Goal: Task Accomplishment & Management: Manage account settings

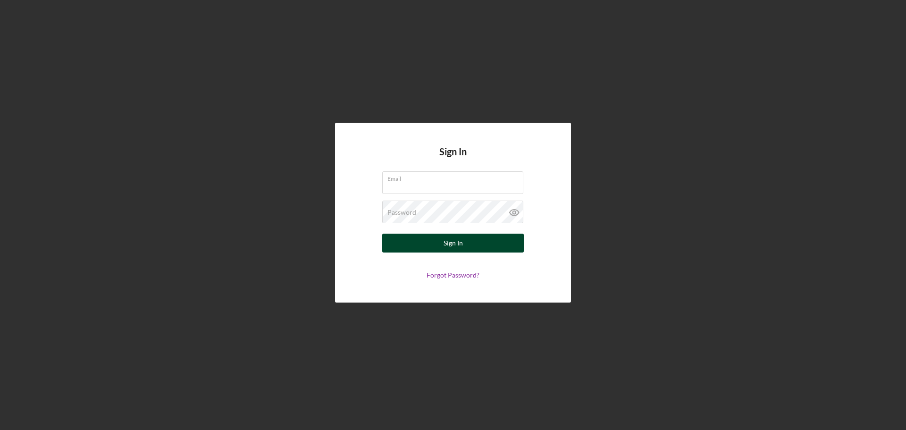
type input "[EMAIL_ADDRESS][DOMAIN_NAME]"
click at [476, 248] on button "Sign In" at bounding box center [453, 243] width 142 height 19
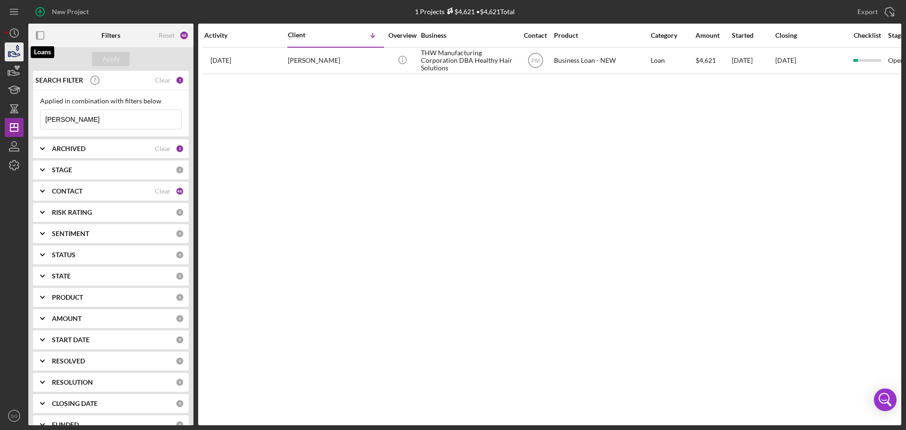
drag, startPoint x: 13, startPoint y: 50, endPoint x: 16, endPoint y: 58, distance: 8.1
click at [13, 50] on icon "button" at bounding box center [14, 52] width 24 height 24
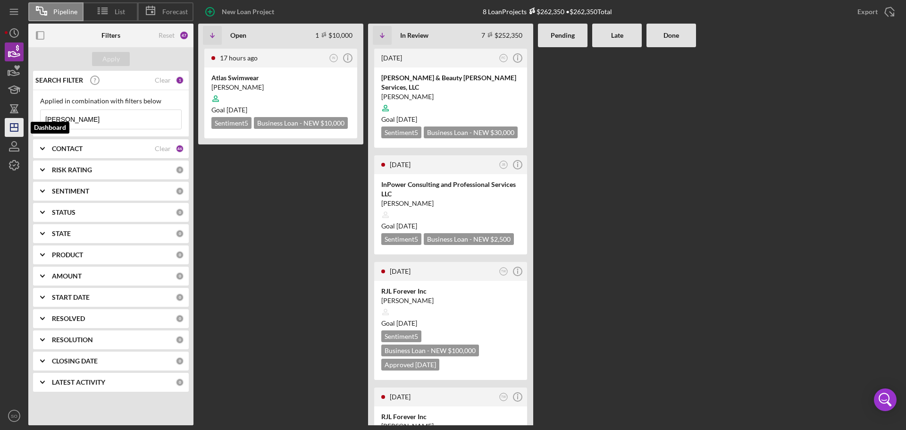
drag, startPoint x: 91, startPoint y: 122, endPoint x: 21, endPoint y: 122, distance: 69.9
click at [21, 122] on div "Pipeline List Forecast New Loan Project 8 Loan Projects $262,350 • $262,350 Tot…" at bounding box center [453, 212] width 897 height 425
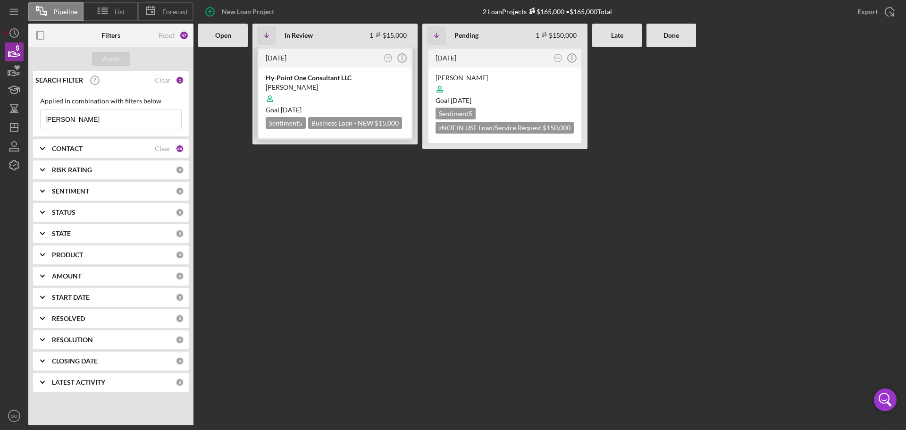
type input "[PERSON_NAME]"
click at [341, 89] on div "[PERSON_NAME]" at bounding box center [335, 87] width 139 height 9
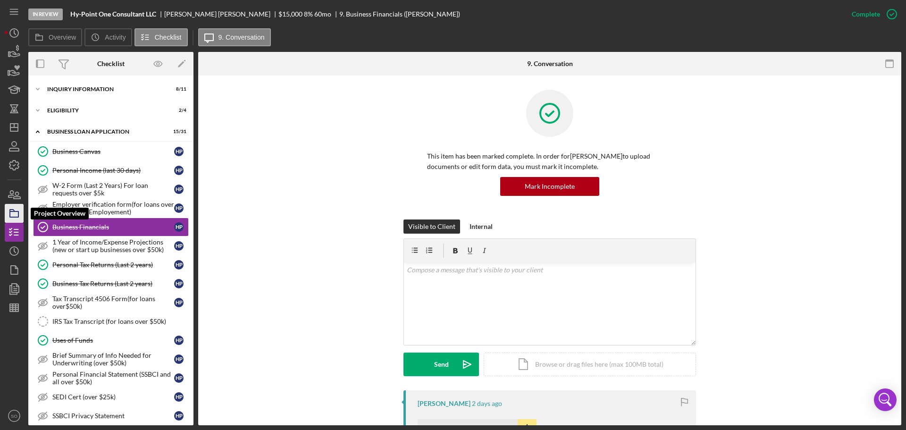
click at [11, 214] on icon "button" at bounding box center [14, 214] width 24 height 24
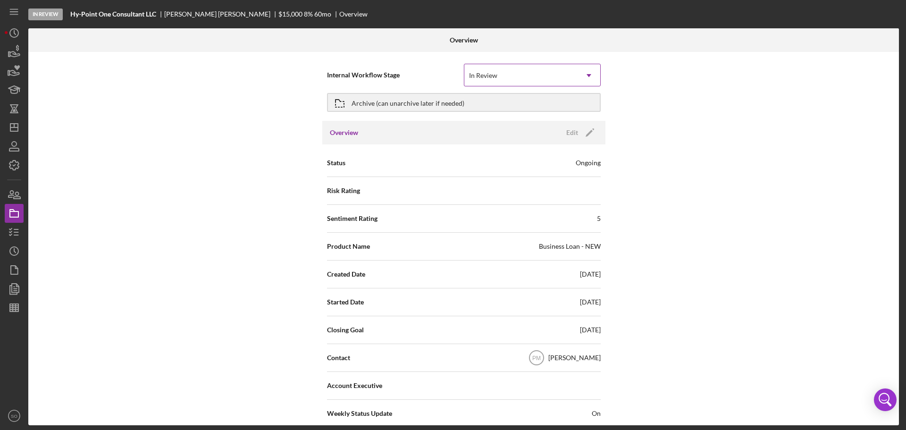
click at [589, 76] on icon "Icon/Dropdown Arrow" at bounding box center [589, 75] width 23 height 23
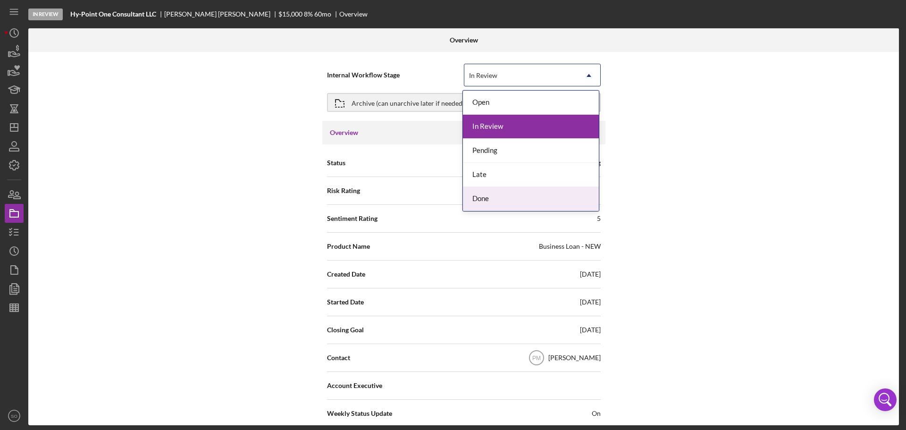
click at [484, 196] on div "Done" at bounding box center [531, 199] width 136 height 24
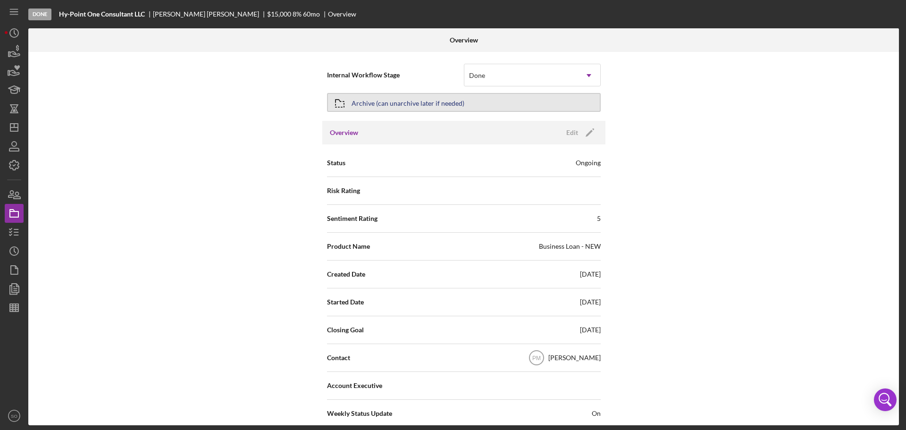
click at [508, 97] on button "Archive (can unarchive later if needed)" at bounding box center [464, 102] width 274 height 19
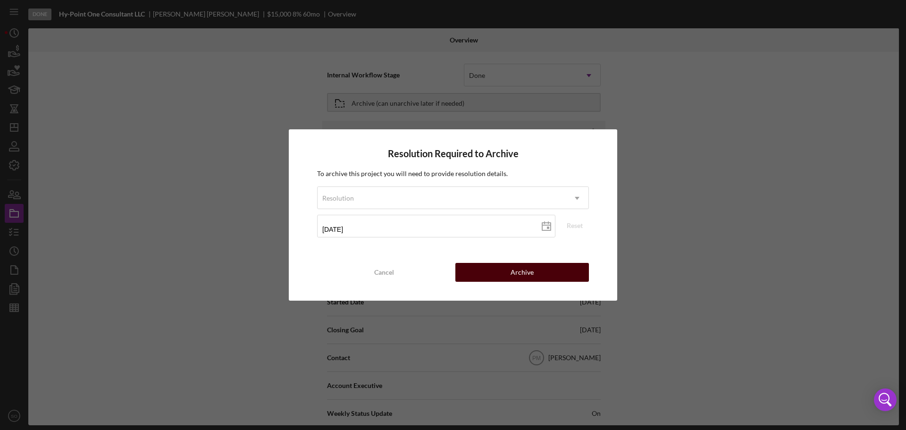
click at [520, 271] on div "Archive" at bounding box center [522, 272] width 23 height 19
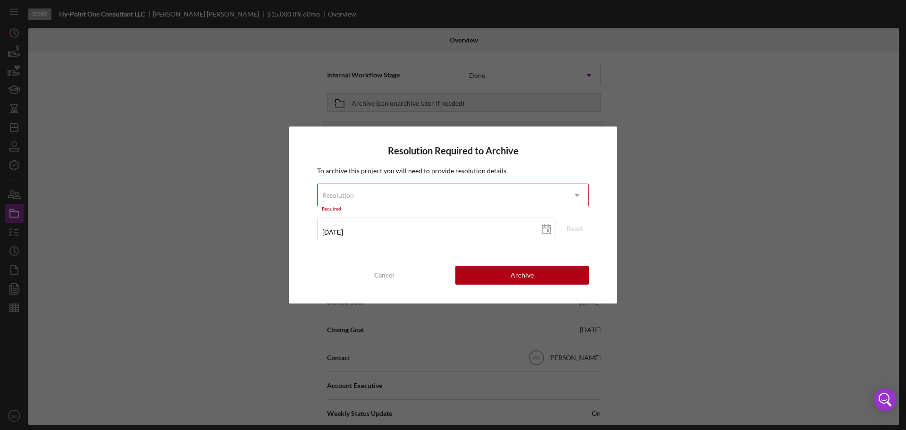
click at [386, 197] on div "Resolution" at bounding box center [442, 196] width 248 height 22
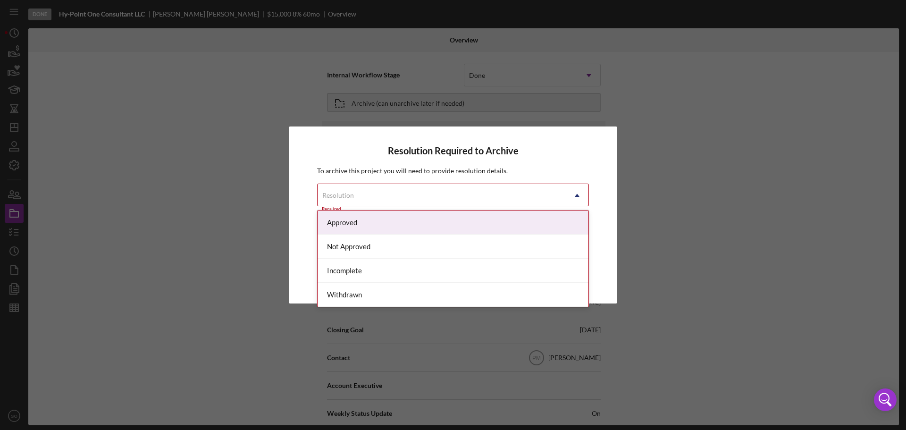
click at [356, 225] on div "Approved" at bounding box center [453, 223] width 271 height 24
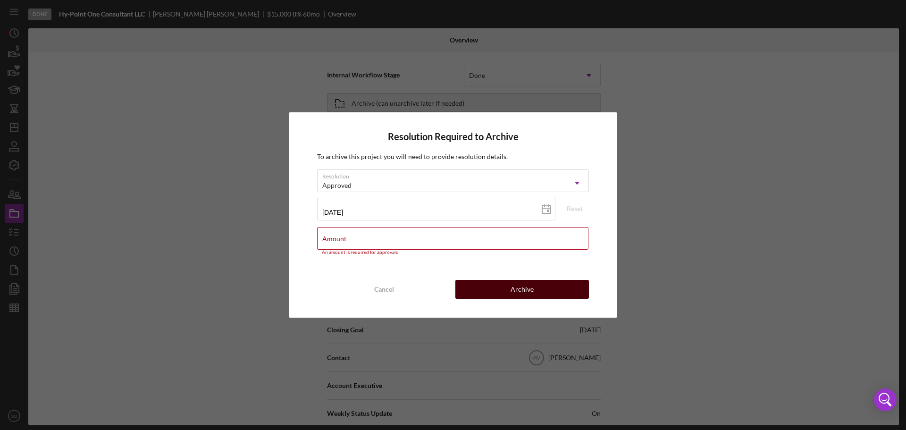
click at [501, 281] on button "Archive" at bounding box center [522, 289] width 134 height 19
click at [401, 244] on input "Amount" at bounding box center [452, 238] width 271 height 23
type input "$0"
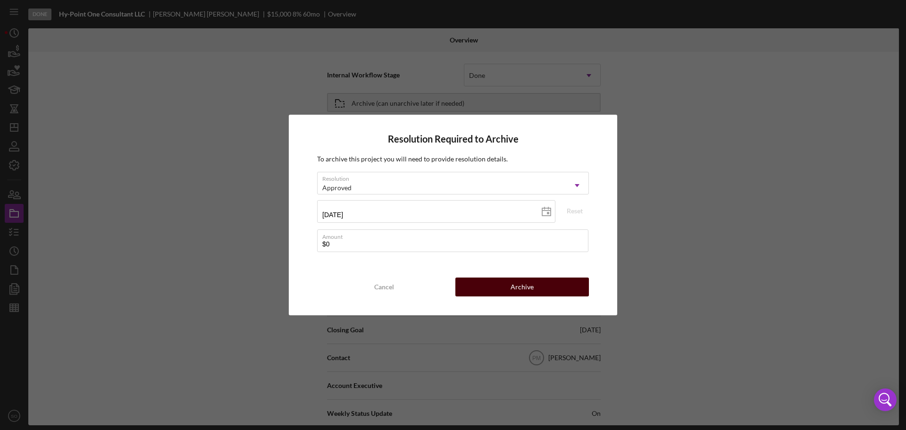
click at [498, 289] on button "Archive" at bounding box center [522, 287] width 134 height 19
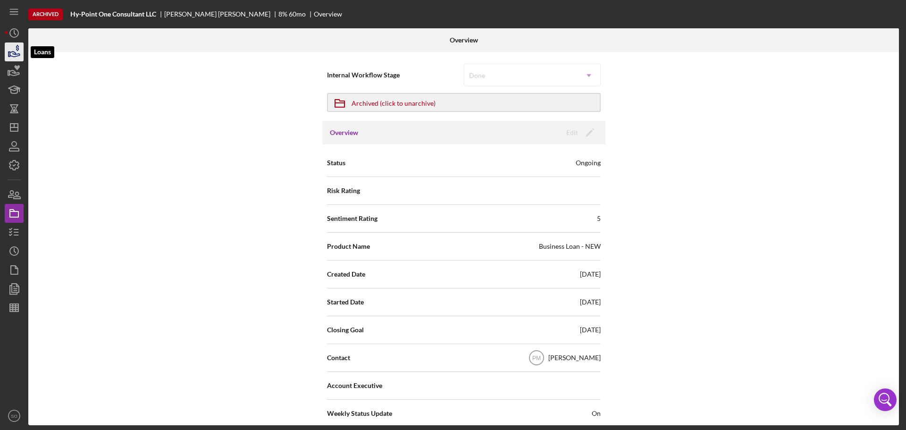
click at [13, 58] on icon "button" at bounding box center [14, 52] width 24 height 24
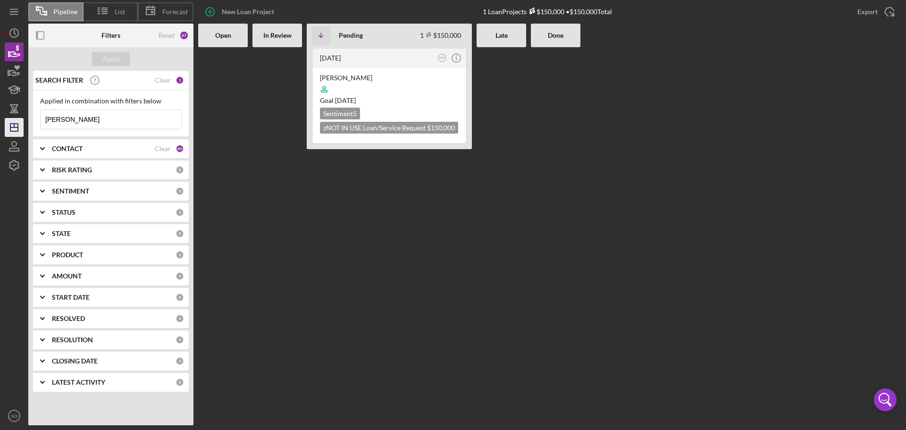
drag, startPoint x: 88, startPoint y: 118, endPoint x: 20, endPoint y: 118, distance: 68.0
click at [21, 118] on div "Pipeline List Forecast New Loan Project 1 Loan Projects $150,000 • $150,000 Tot…" at bounding box center [453, 212] width 897 height 425
type input "[PERSON_NAME]"
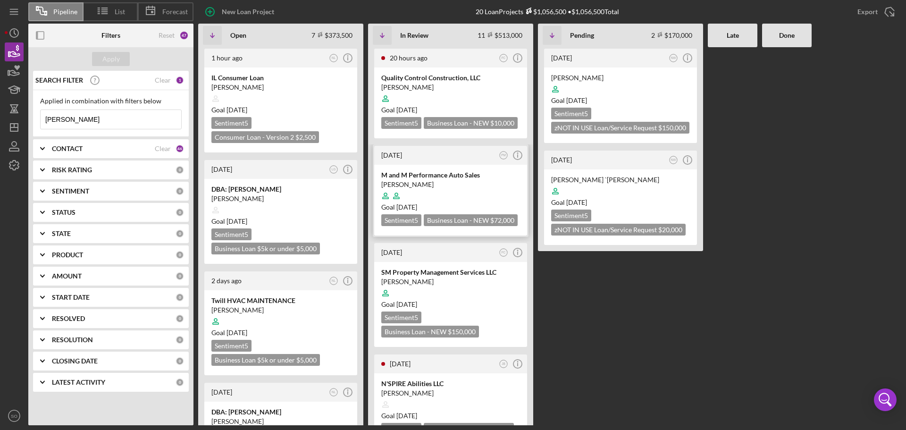
click at [461, 186] on div "[PERSON_NAME]" at bounding box center [450, 184] width 139 height 9
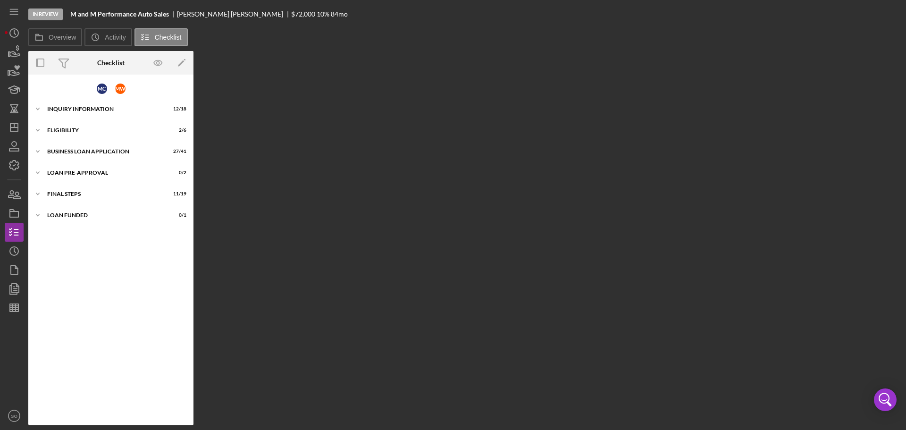
scroll to position [169, 0]
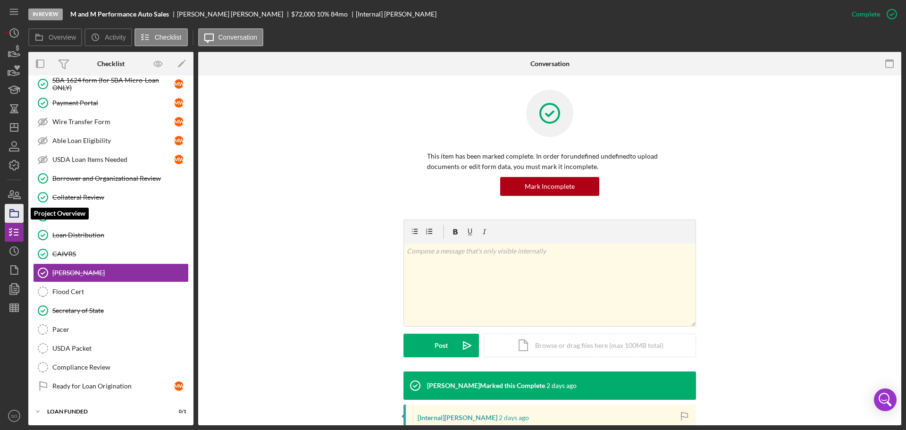
click at [17, 211] on rect "button" at bounding box center [14, 214] width 8 height 6
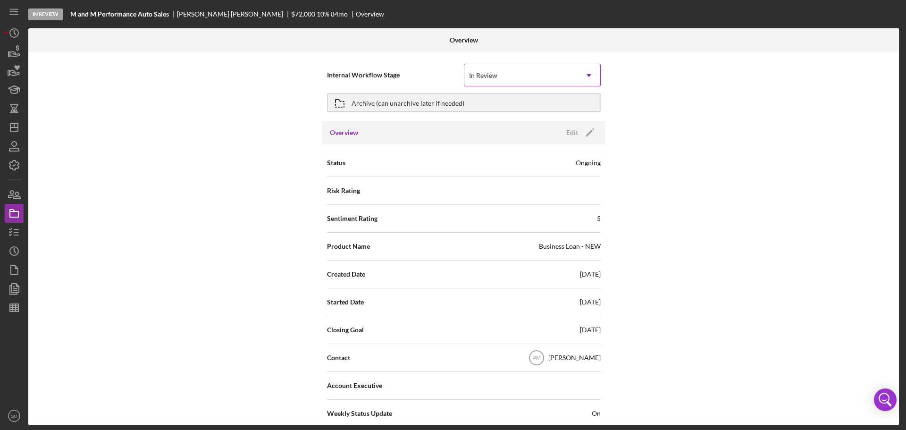
click at [592, 76] on icon "Icon/Dropdown Arrow" at bounding box center [589, 75] width 23 height 23
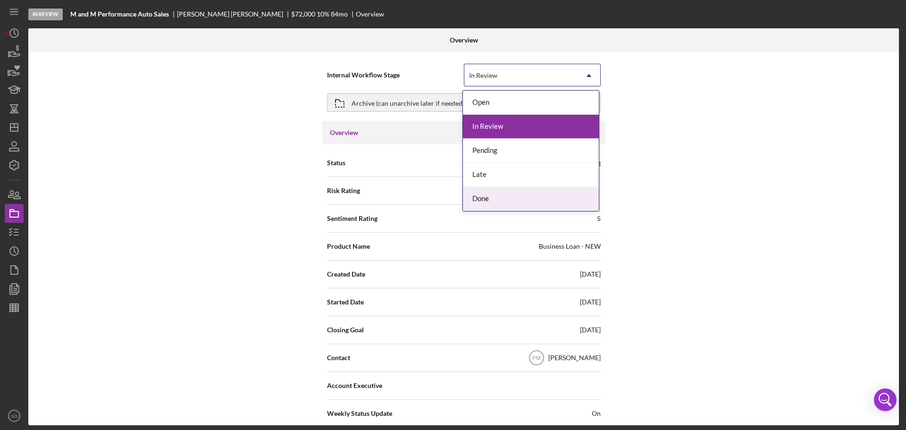
click at [487, 196] on div "Done" at bounding box center [531, 199] width 136 height 24
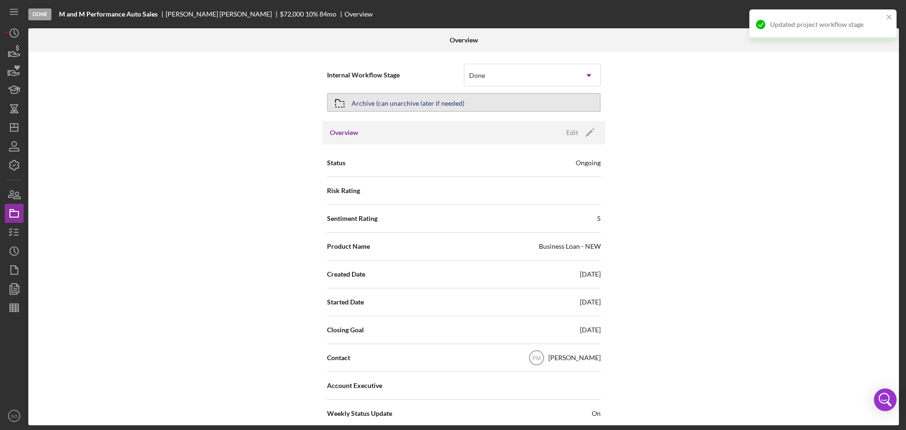
click at [390, 104] on div "Archive (can unarchive later if needed)" at bounding box center [408, 102] width 113 height 17
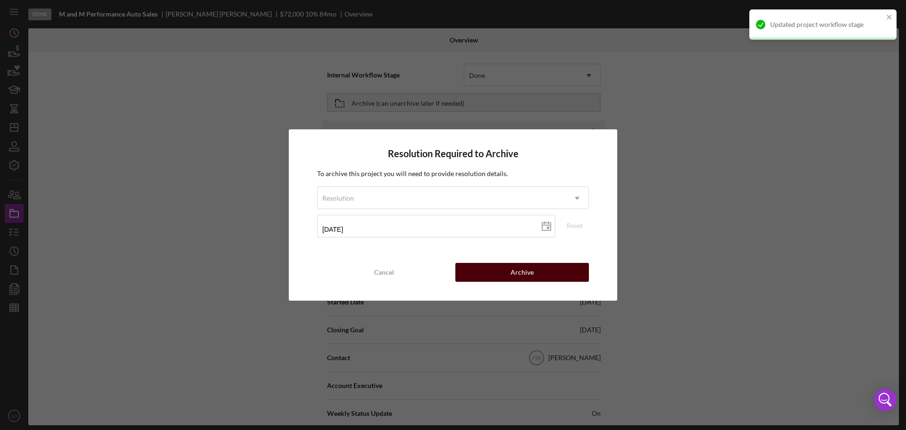
click at [505, 271] on button "Archive" at bounding box center [522, 272] width 134 height 19
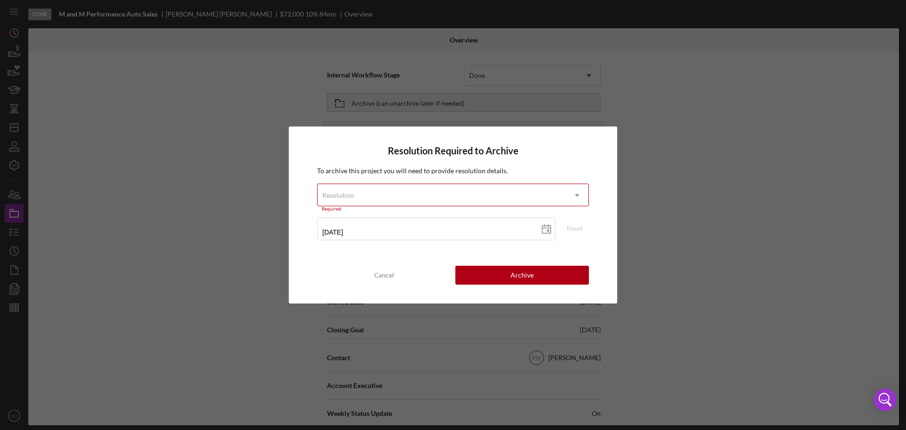
click at [576, 195] on icon "Icon/Dropdown Arrow" at bounding box center [577, 195] width 23 height 23
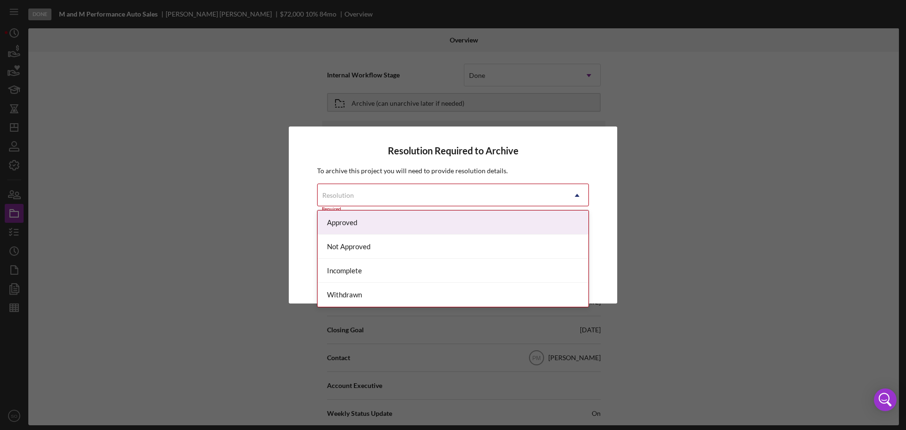
drag, startPoint x: 392, startPoint y: 219, endPoint x: 379, endPoint y: 226, distance: 15.4
click at [391, 219] on div "Approved" at bounding box center [453, 223] width 271 height 24
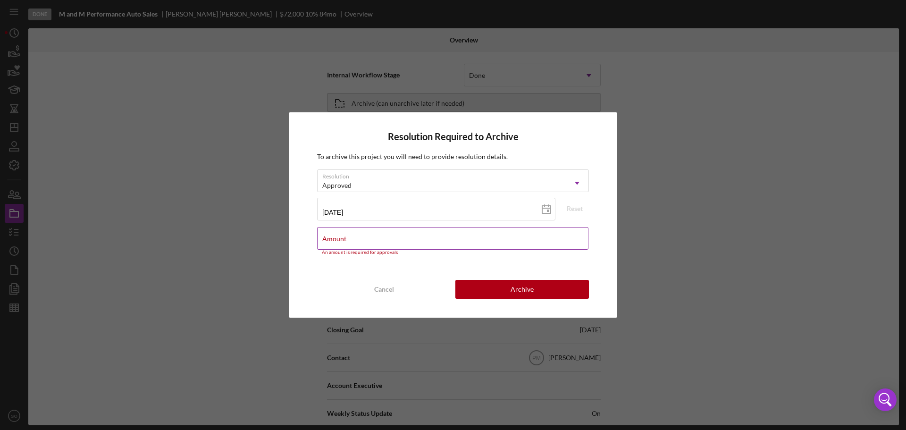
click at [327, 238] on label "Amount" at bounding box center [334, 239] width 24 height 8
click at [327, 238] on input "Amount" at bounding box center [452, 238] width 271 height 23
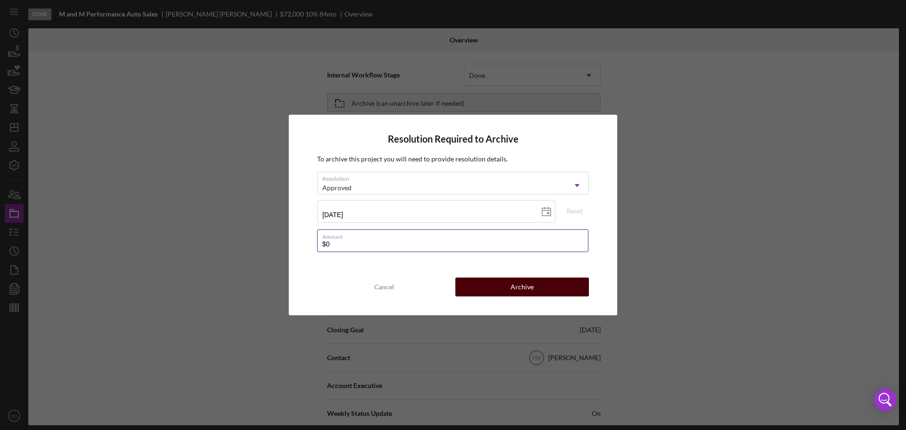
type input "$0"
click at [480, 283] on button "Archive" at bounding box center [522, 287] width 134 height 19
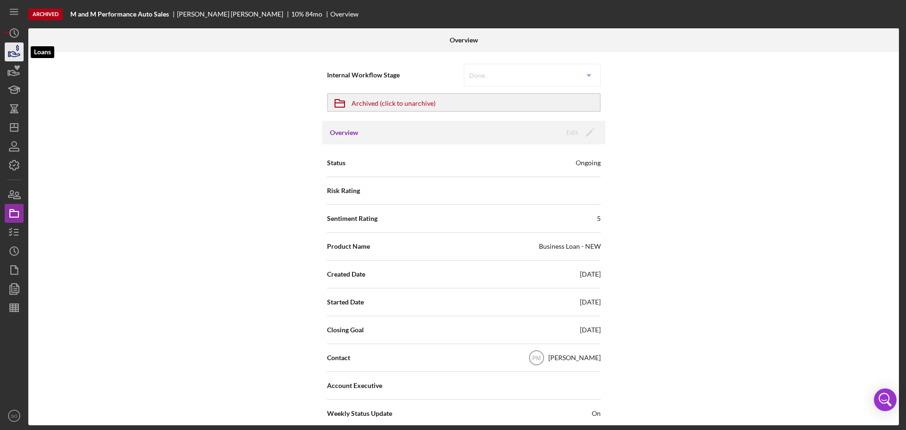
click at [14, 59] on icon "button" at bounding box center [14, 52] width 24 height 24
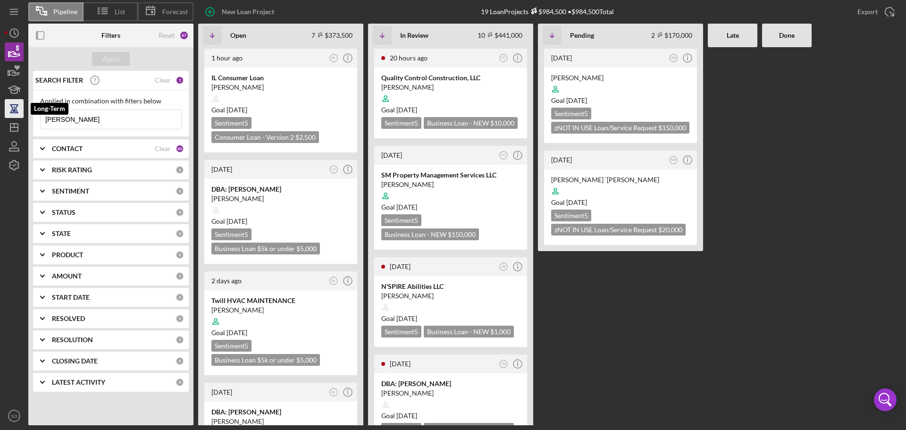
drag, startPoint x: 79, startPoint y: 119, endPoint x: 10, endPoint y: 114, distance: 69.1
click at [9, 115] on div "Pipeline List Forecast New Loan Project 19 Loan Projects $984,500 • $984,500 To…" at bounding box center [453, 212] width 897 height 425
type input "green"
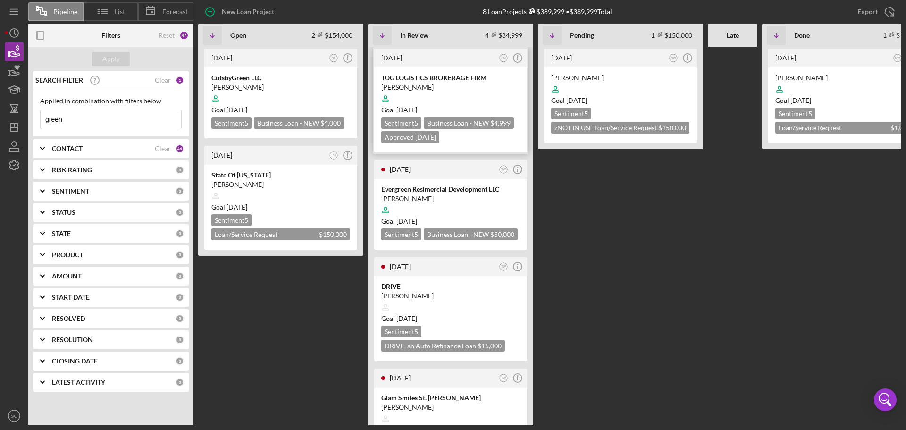
click at [472, 91] on div at bounding box center [450, 99] width 139 height 18
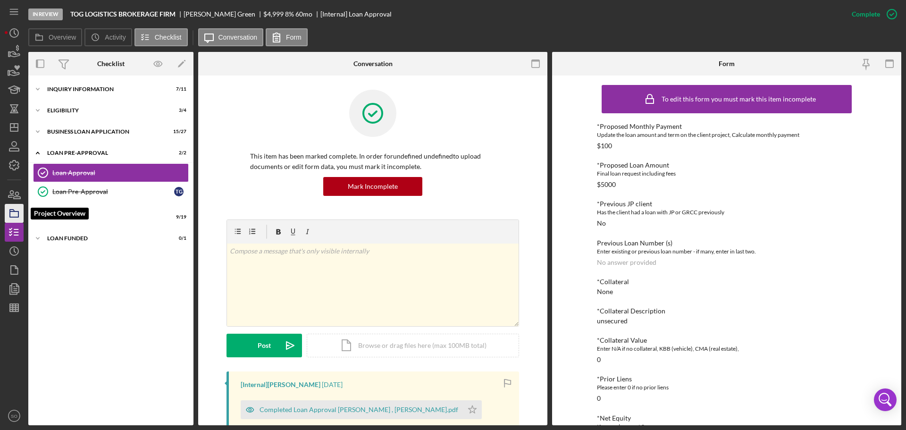
click at [18, 213] on rect "button" at bounding box center [14, 214] width 8 height 6
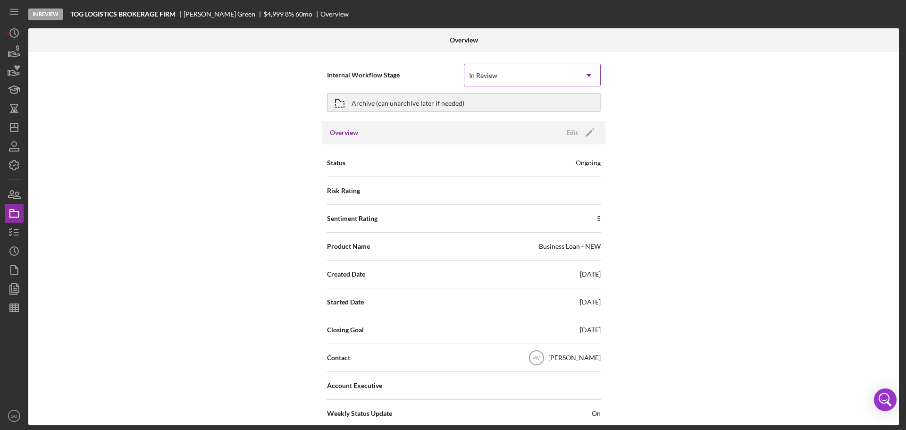
click at [587, 72] on icon "Icon/Dropdown Arrow" at bounding box center [589, 75] width 23 height 23
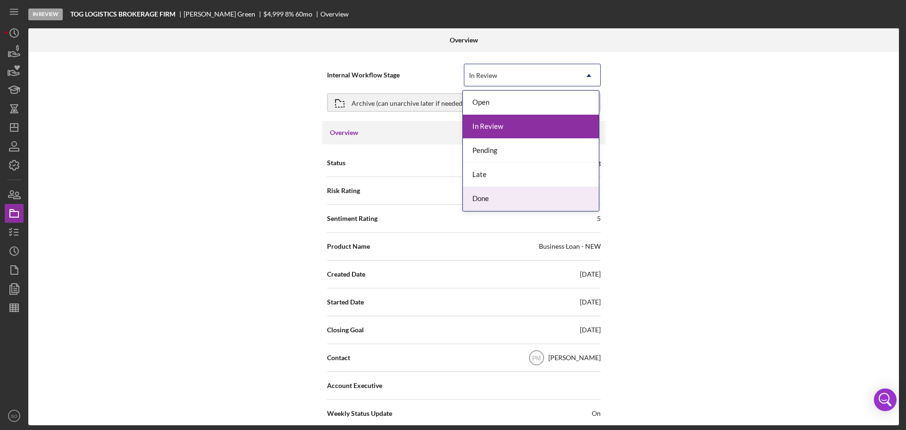
click at [490, 195] on div "Done" at bounding box center [531, 199] width 136 height 24
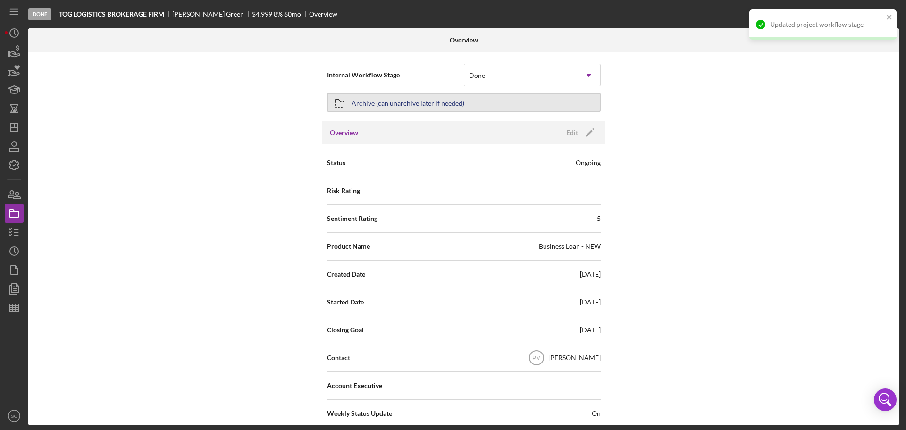
click at [498, 106] on button "Archive (can unarchive later if needed)" at bounding box center [464, 102] width 274 height 19
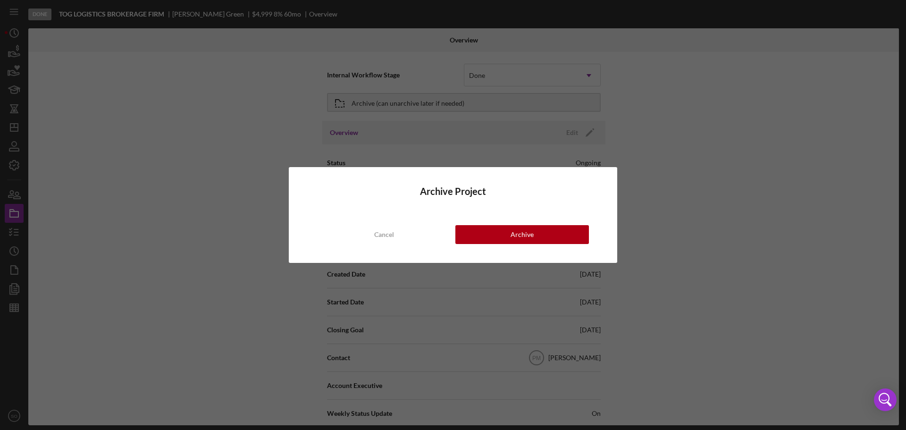
click at [747, 155] on div "Archive Project Cancel Archive" at bounding box center [453, 215] width 906 height 430
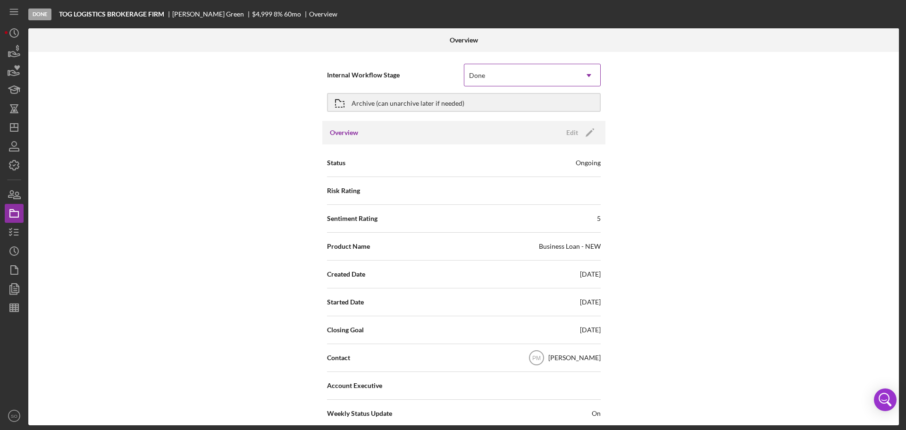
click at [588, 75] on use at bounding box center [589, 75] width 5 height 3
click at [675, 121] on div "Internal Workflow Stage Done Icon/Dropdown Arrow Archive (can unarchive later i…" at bounding box center [463, 238] width 871 height 373
click at [547, 107] on button "Archive (can unarchive later if needed)" at bounding box center [464, 102] width 274 height 19
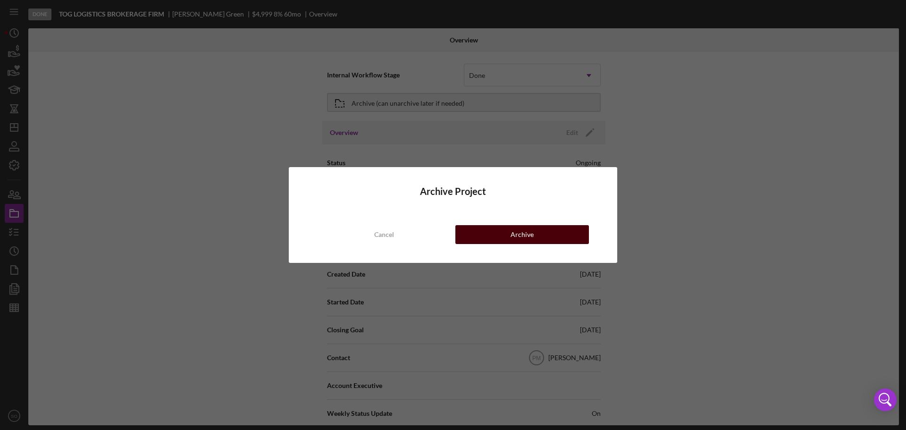
click at [524, 239] on div "Archive" at bounding box center [522, 234] width 23 height 19
